Goal: Task Accomplishment & Management: Use online tool/utility

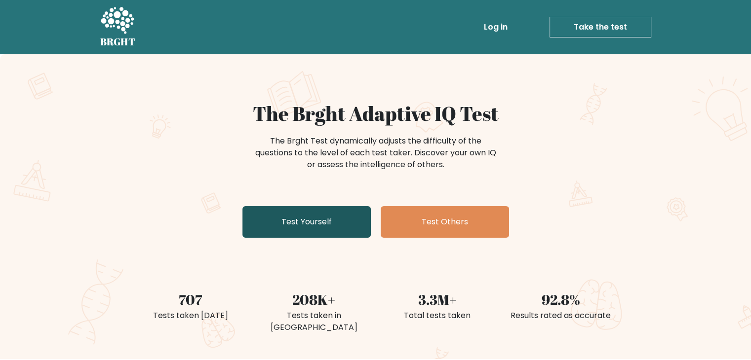
drag, startPoint x: 332, startPoint y: 222, endPoint x: 310, endPoint y: 221, distance: 21.7
click at [310, 221] on link "Test Yourself" at bounding box center [306, 222] width 128 height 32
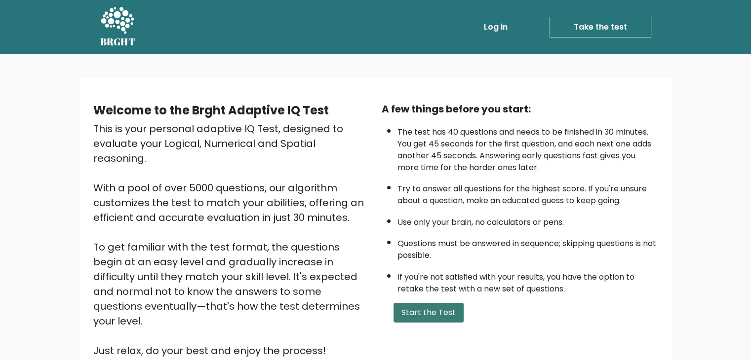
click at [448, 314] on button "Start the Test" at bounding box center [428, 313] width 70 height 20
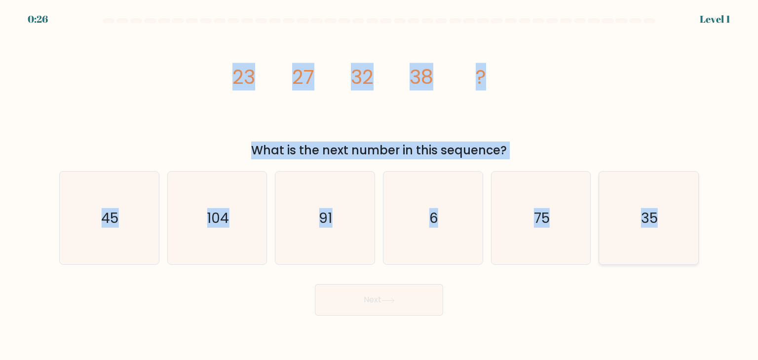
drag, startPoint x: 229, startPoint y: 69, endPoint x: 664, endPoint y: 233, distance: 465.2
click at [664, 233] on form at bounding box center [379, 167] width 758 height 298
click at [653, 101] on div "image/svg+xml 23 27 32 38 ? What is the next number in this sequence?" at bounding box center [379, 95] width 652 height 130
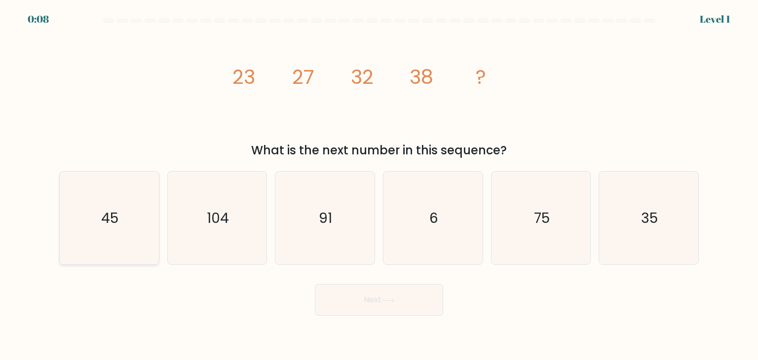
click at [103, 228] on text "45" at bounding box center [110, 218] width 17 height 20
click at [379, 185] on input "a. 45" at bounding box center [379, 182] width 0 height 5
radio input "true"
click at [354, 310] on button "Next" at bounding box center [379, 300] width 128 height 32
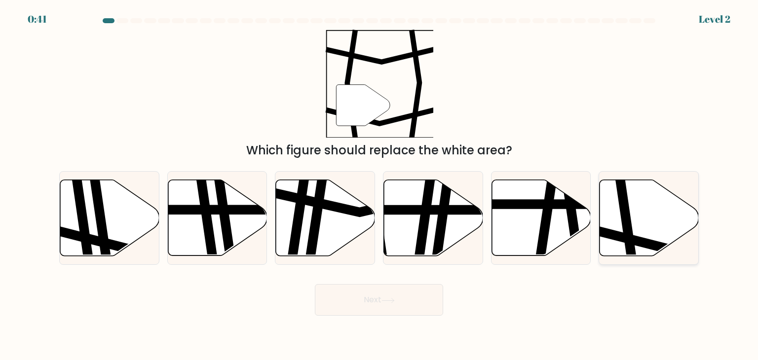
click at [626, 214] on icon at bounding box center [627, 179] width 15 height 200
click at [380, 185] on input "f." at bounding box center [379, 182] width 0 height 5
radio input "true"
click at [388, 306] on button "Next" at bounding box center [379, 300] width 128 height 32
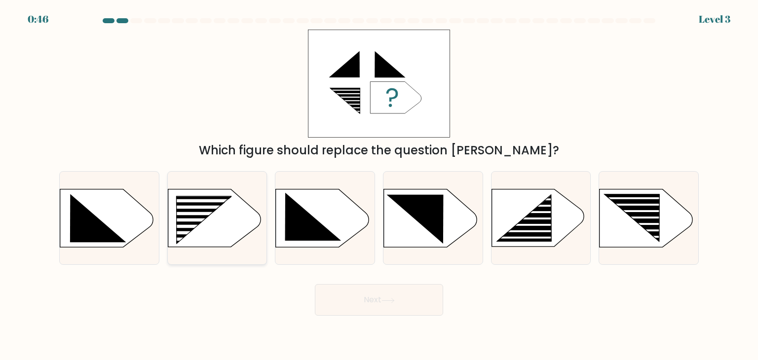
click at [206, 211] on icon at bounding box center [204, 220] width 56 height 47
click at [379, 185] on input "b." at bounding box center [379, 182] width 0 height 5
radio input "true"
click at [351, 303] on button "Next" at bounding box center [379, 300] width 128 height 32
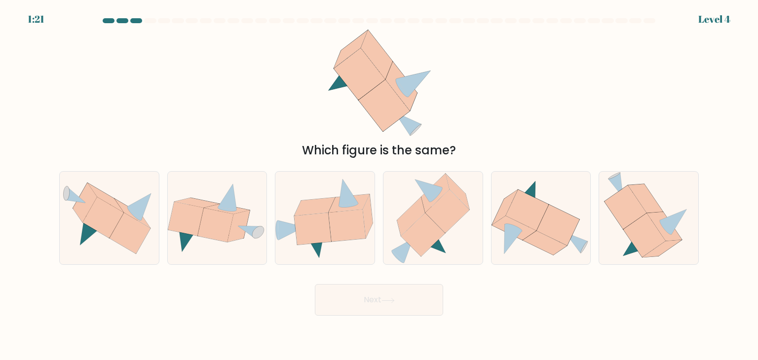
drag, startPoint x: 328, startPoint y: 53, endPoint x: 475, endPoint y: 119, distance: 161.9
click at [475, 119] on div "Which figure is the same?" at bounding box center [379, 95] width 652 height 130
click at [217, 231] on icon at bounding box center [215, 225] width 36 height 34
click at [379, 185] on input "b." at bounding box center [379, 182] width 0 height 5
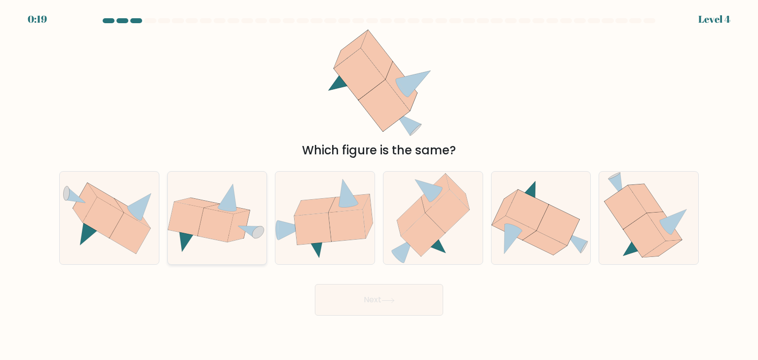
radio input "true"
click at [380, 299] on button "Next" at bounding box center [379, 300] width 128 height 32
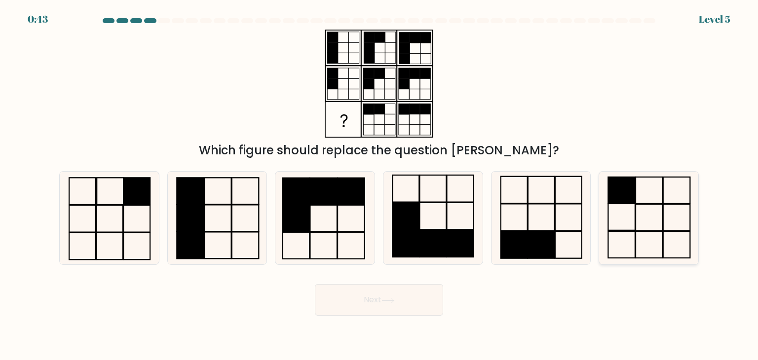
click at [612, 209] on icon at bounding box center [648, 218] width 93 height 93
click at [380, 185] on input "f." at bounding box center [379, 182] width 0 height 5
radio input "true"
click at [364, 302] on button "Next" at bounding box center [379, 300] width 128 height 32
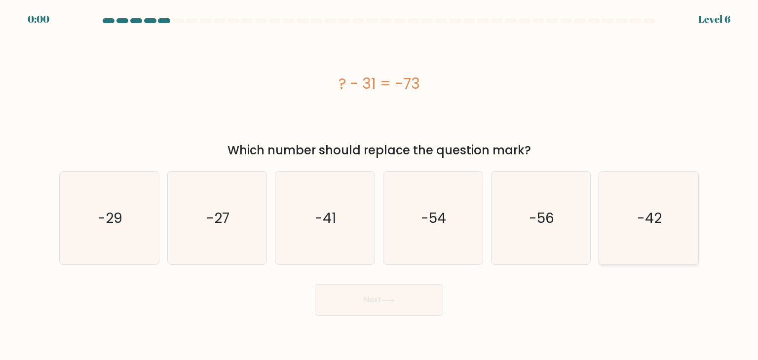
click at [658, 212] on text "-42" at bounding box center [649, 218] width 25 height 20
click at [380, 185] on input "f. -42" at bounding box center [379, 182] width 0 height 5
radio input "true"
click at [399, 307] on div "Next" at bounding box center [379, 296] width 652 height 39
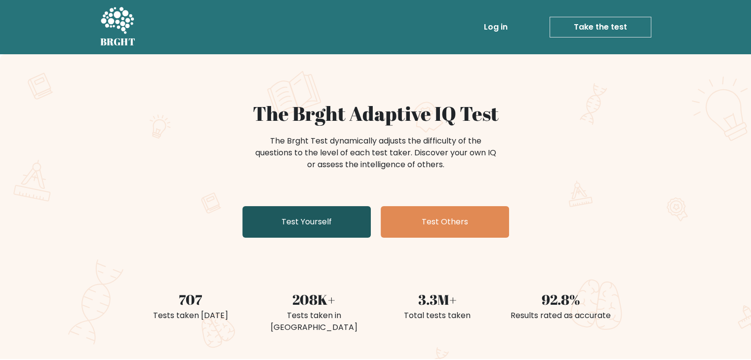
click at [315, 225] on link "Test Yourself" at bounding box center [306, 222] width 128 height 32
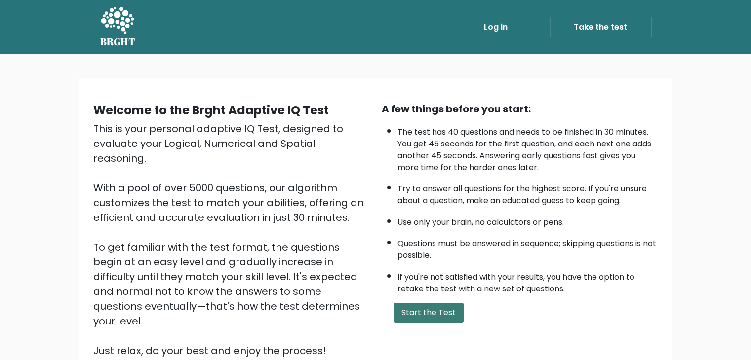
click at [431, 305] on button "Start the Test" at bounding box center [428, 313] width 70 height 20
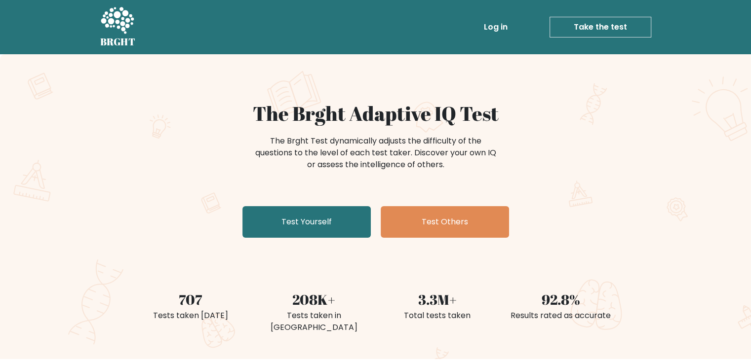
click at [588, 23] on link "Take the test" at bounding box center [600, 27] width 102 height 21
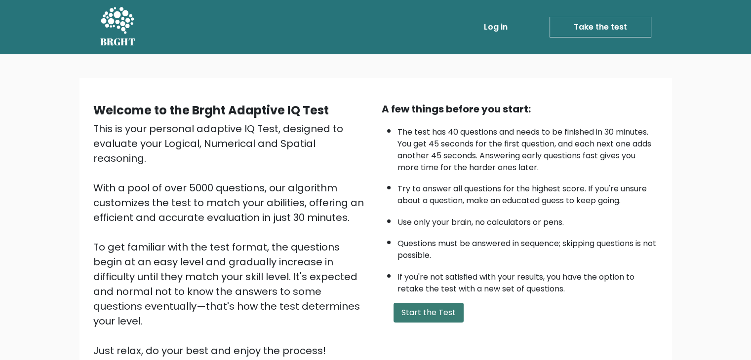
click at [446, 314] on button "Start the Test" at bounding box center [428, 313] width 70 height 20
